Goal: Task Accomplishment & Management: Manage account settings

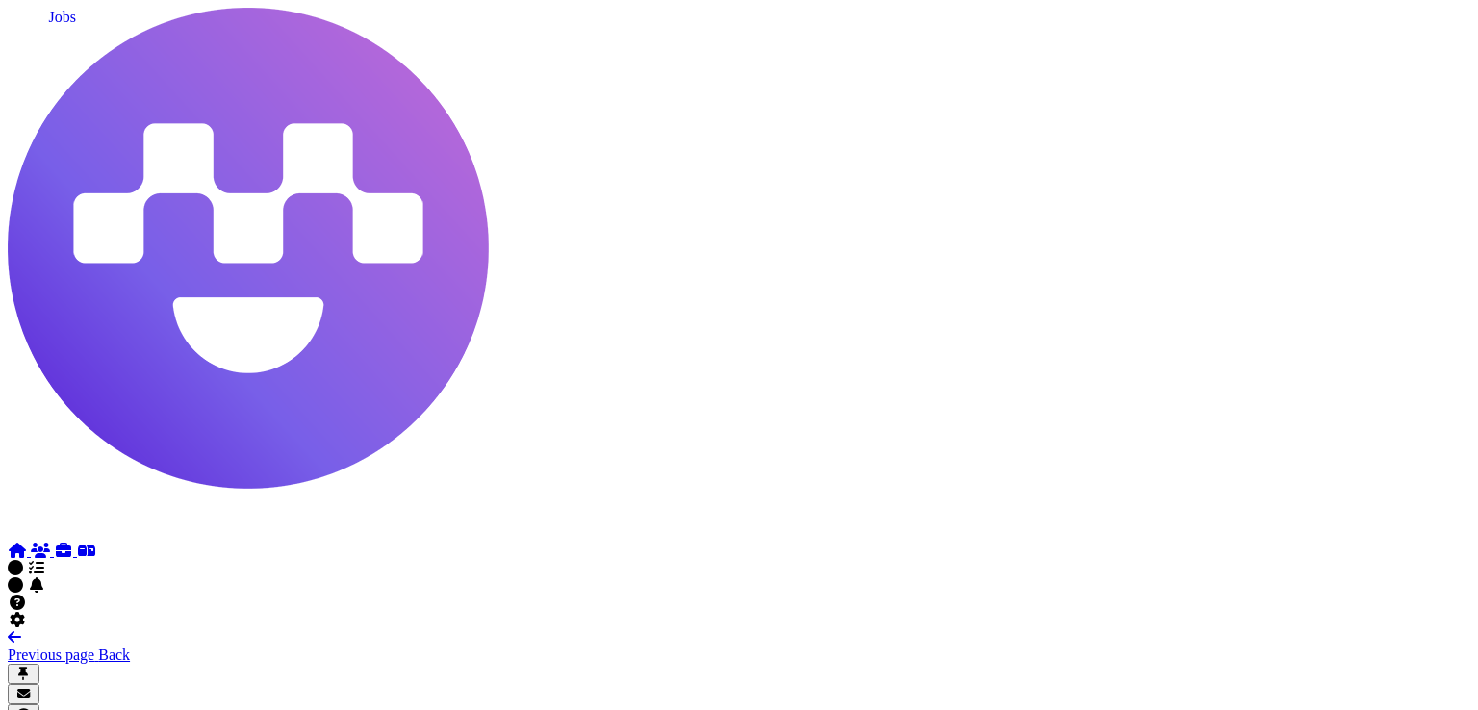
click at [54, 543] on icon at bounding box center [63, 550] width 19 height 15
select select "**********"
select select "**"
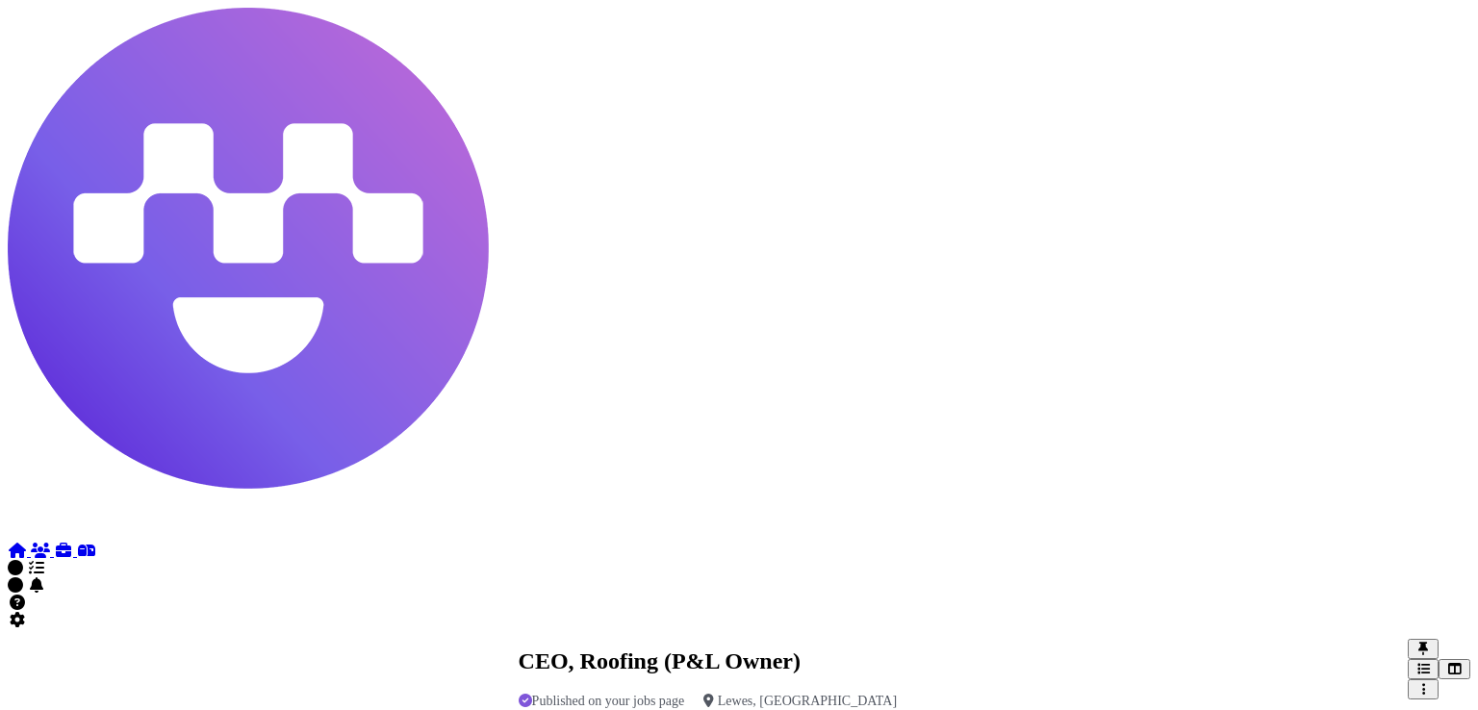
scroll to position [0, 112]
